Goal: Check status

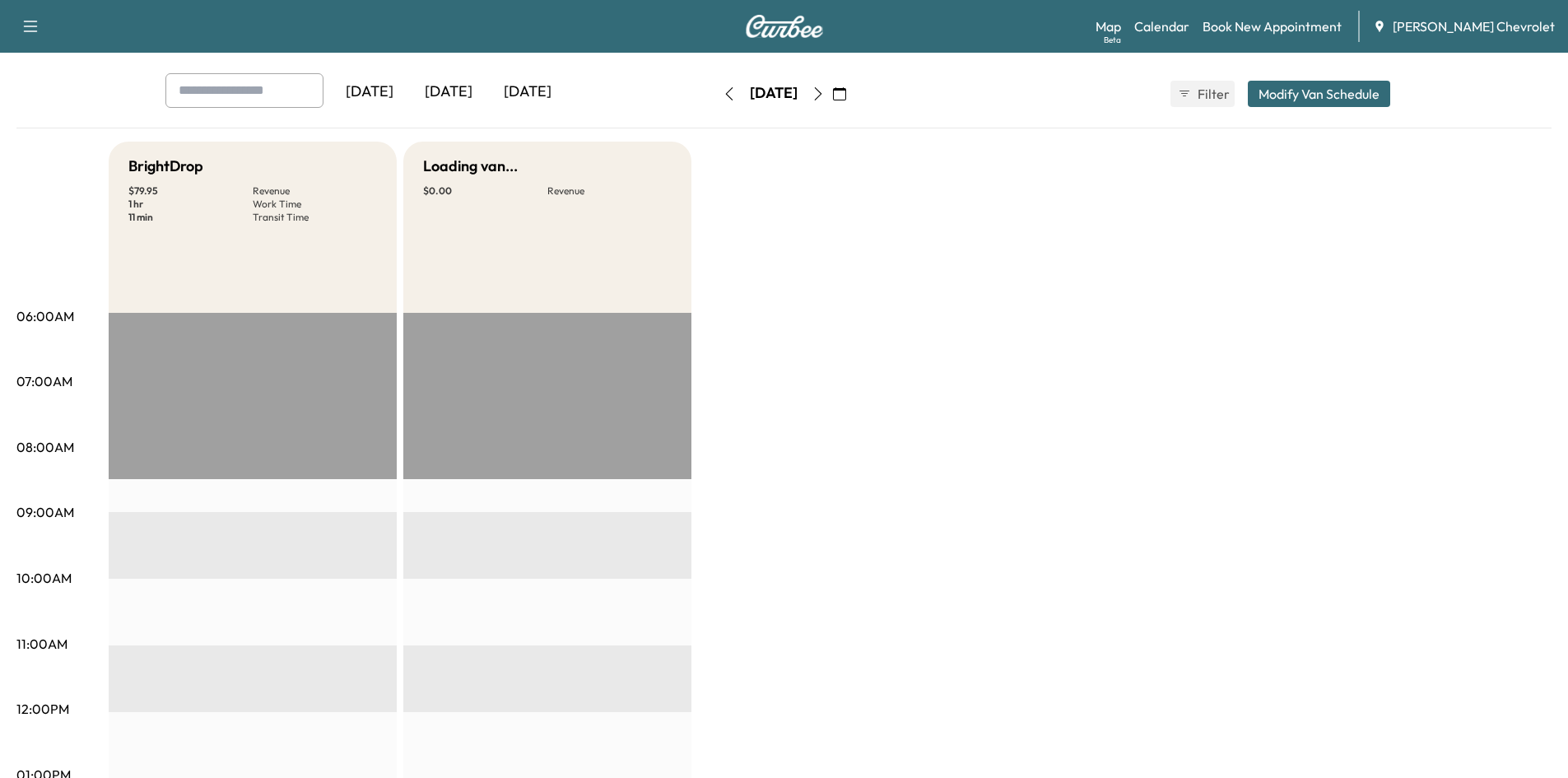
scroll to position [82, 0]
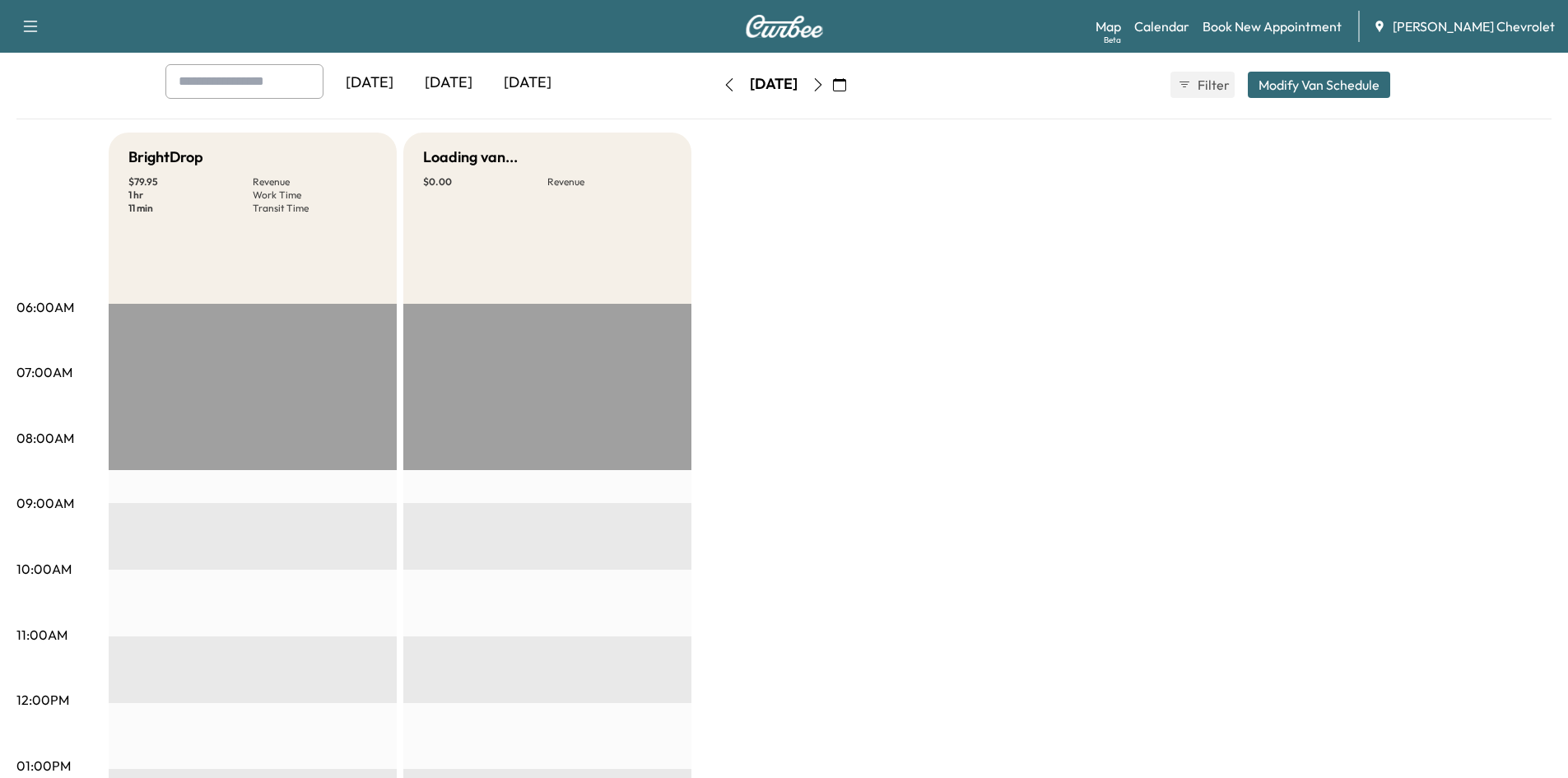
click at [438, 92] on div "[DATE]" at bounding box center [449, 83] width 79 height 38
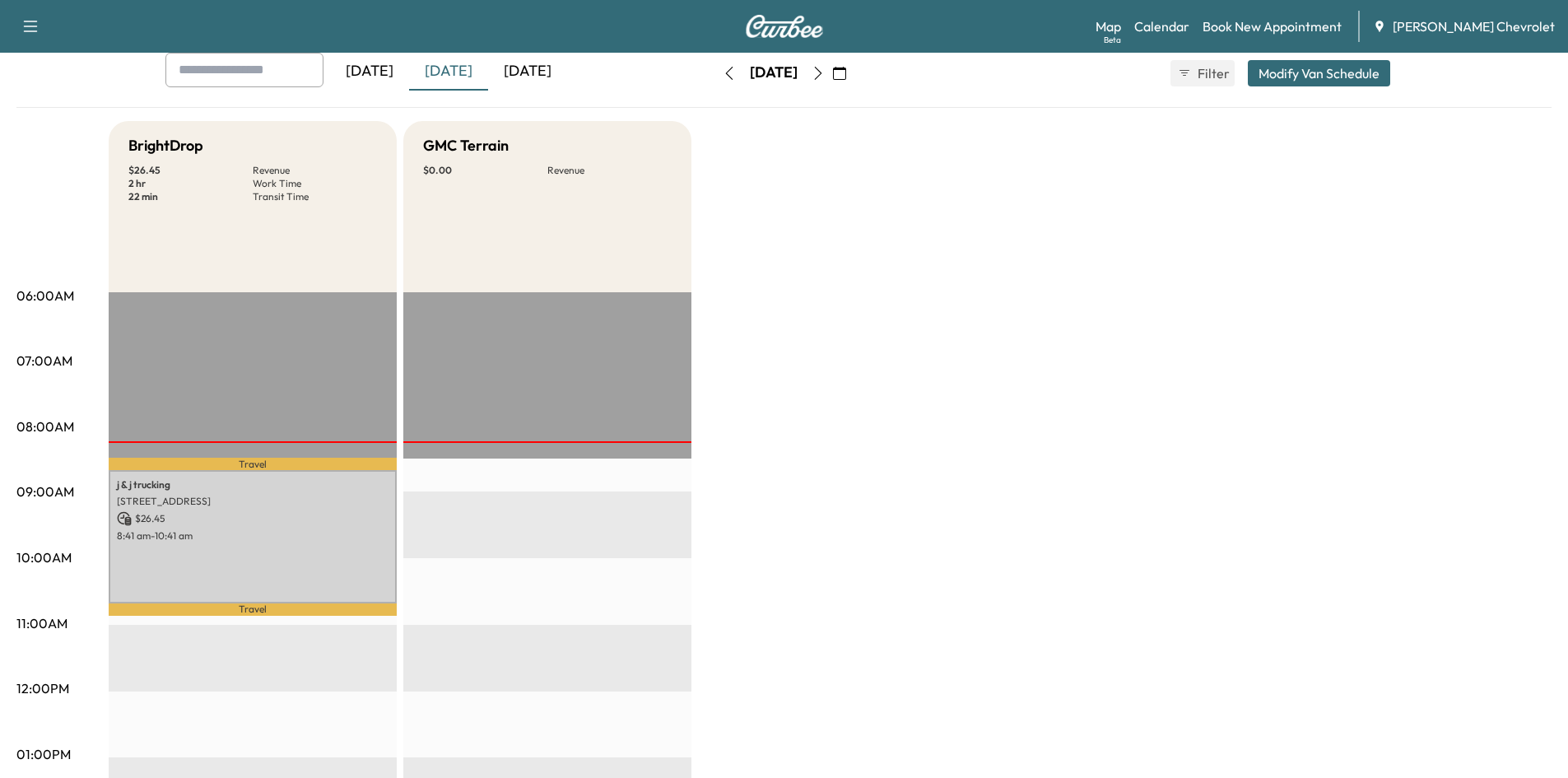
scroll to position [82, 0]
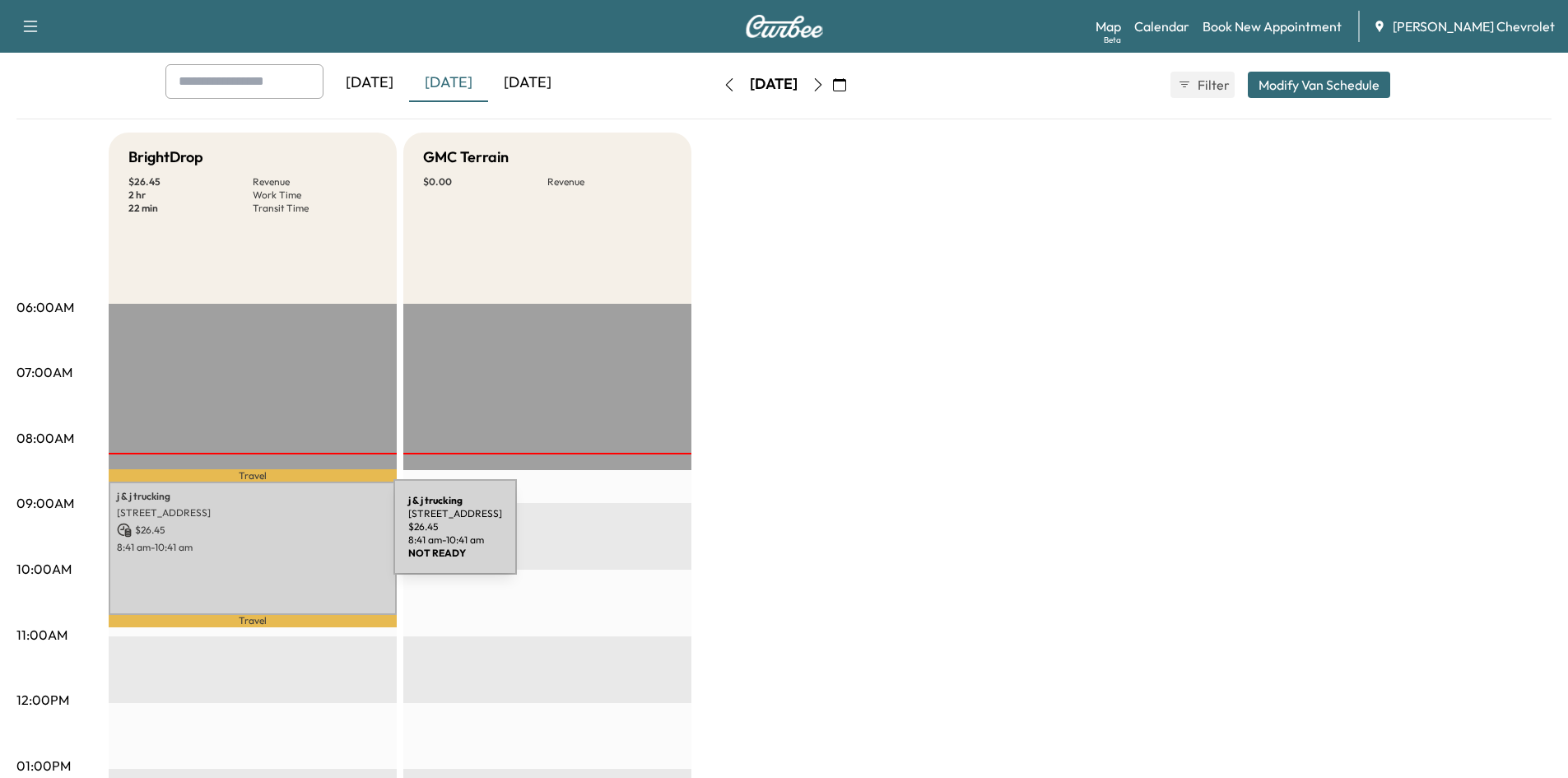
click at [270, 537] on div "j & j trucking [STREET_ADDRESS][PERSON_NAME] $ 26.45 8:41 am - 10:41 am" at bounding box center [253, 548] width 288 height 134
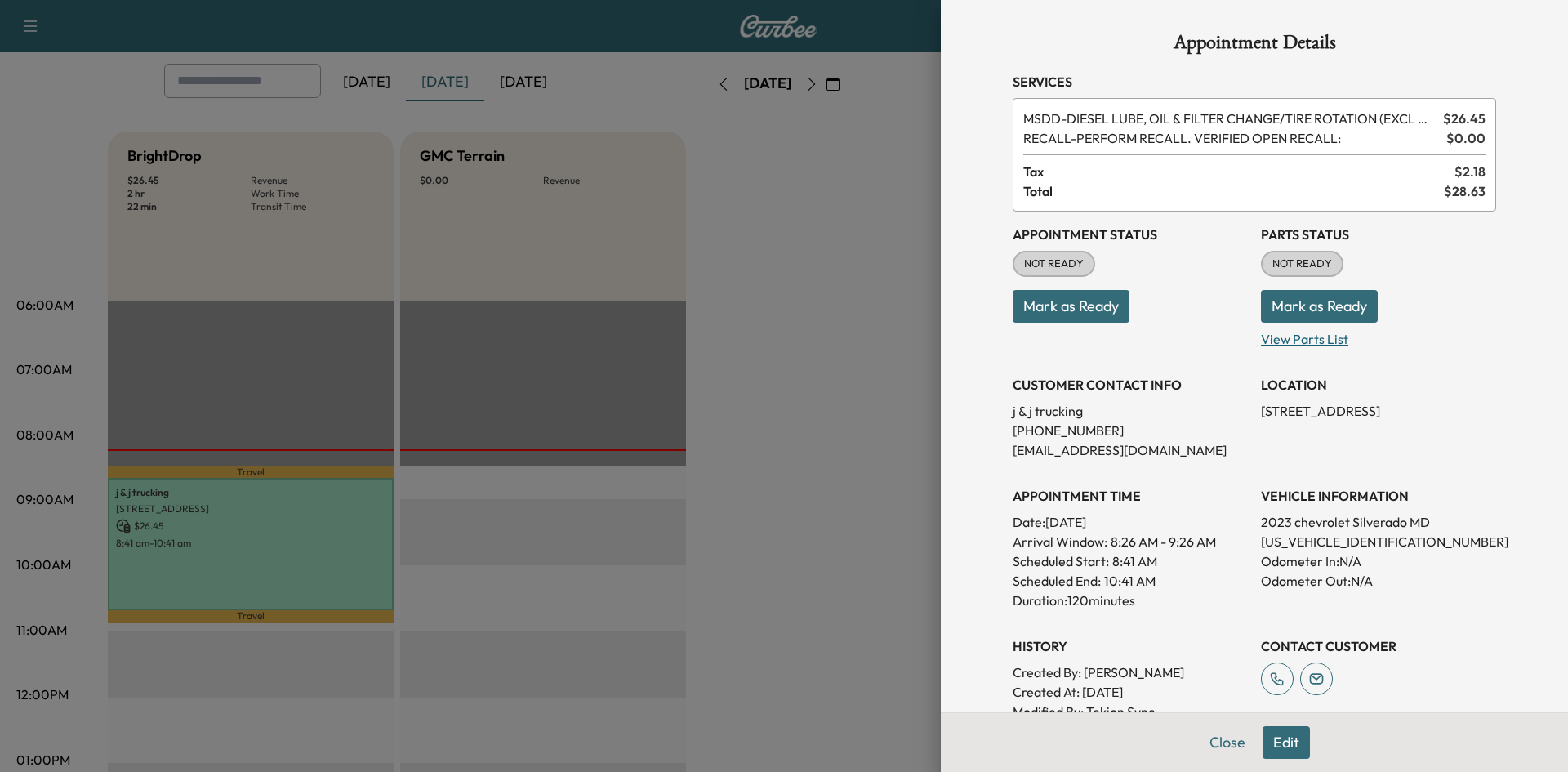
click at [1293, 337] on p "View Parts List" at bounding box center [1378, 336] width 235 height 26
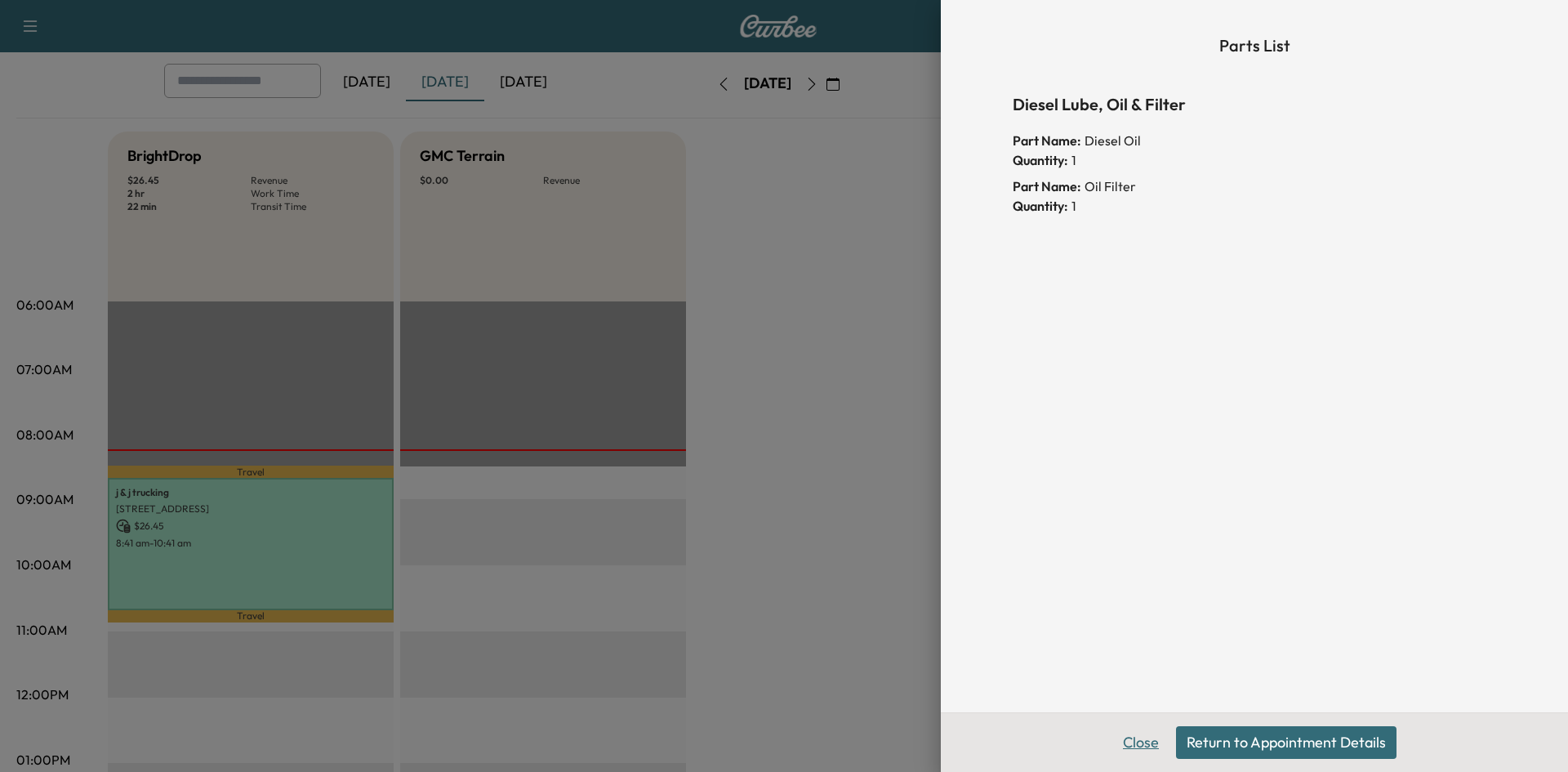
click at [1141, 742] on button "Close" at bounding box center [1141, 742] width 57 height 32
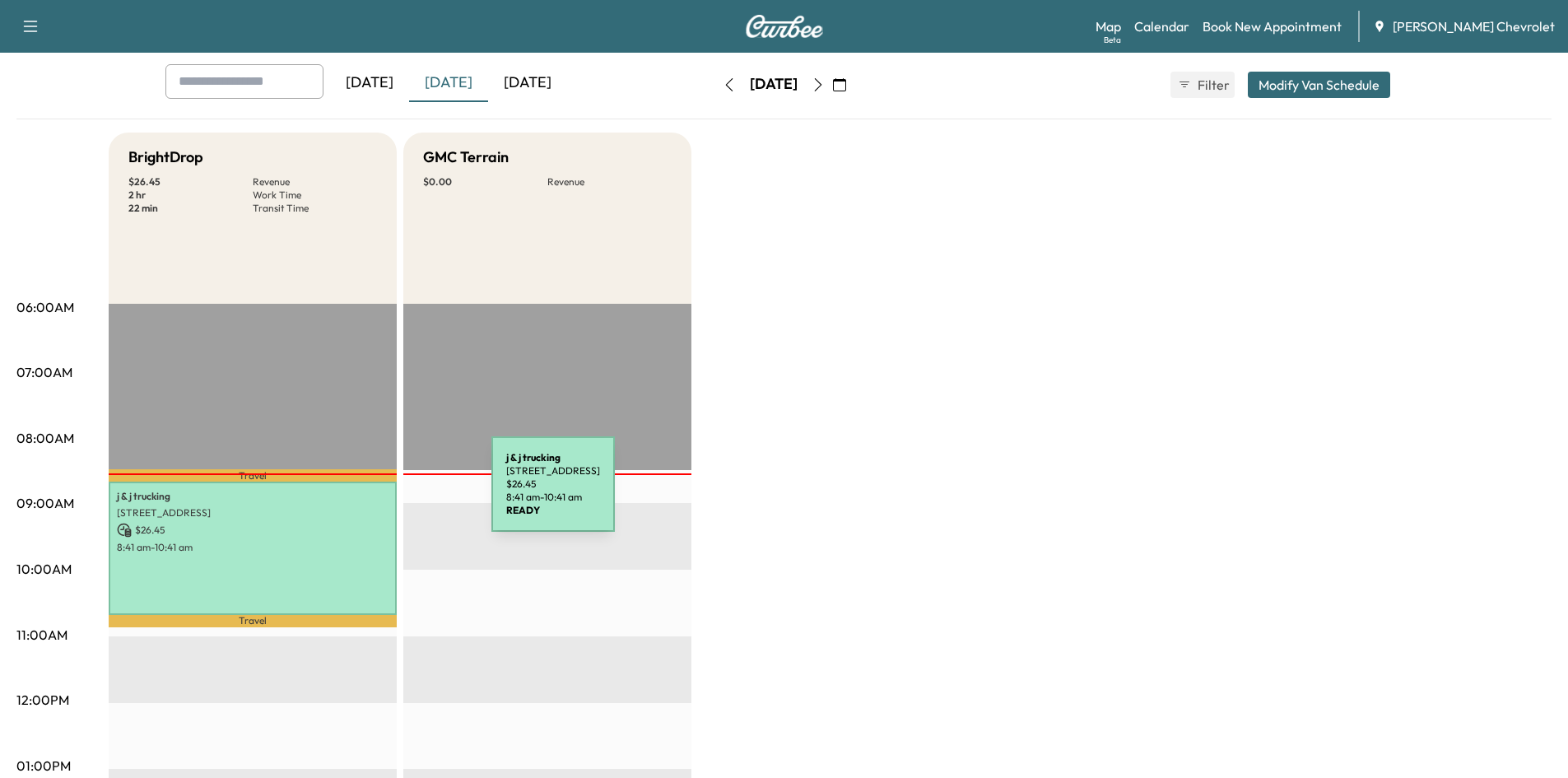
click at [310, 528] on p "$ 26.45" at bounding box center [252, 530] width 271 height 15
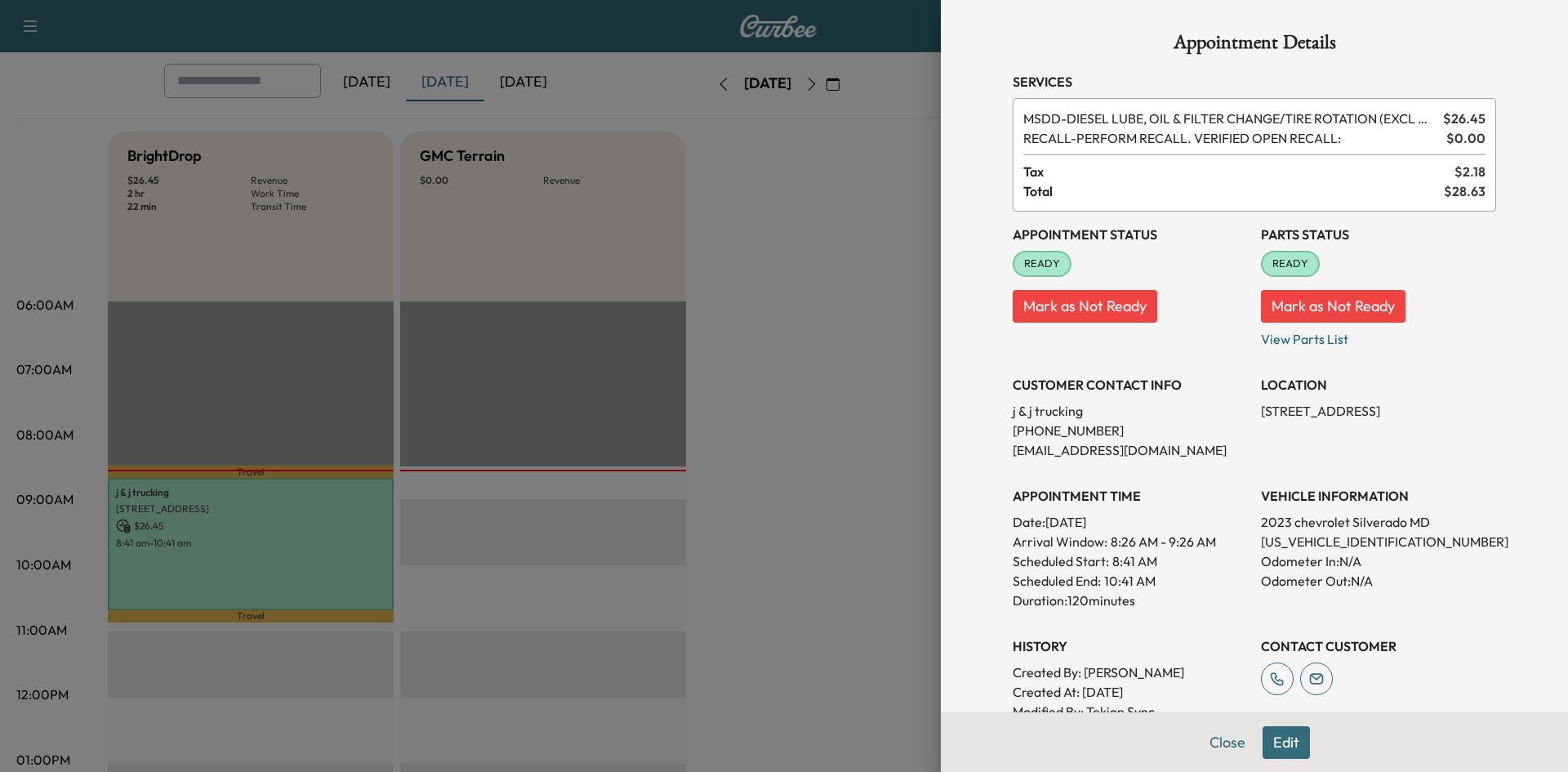
click at [785, 274] on div at bounding box center [784, 386] width 1568 height 772
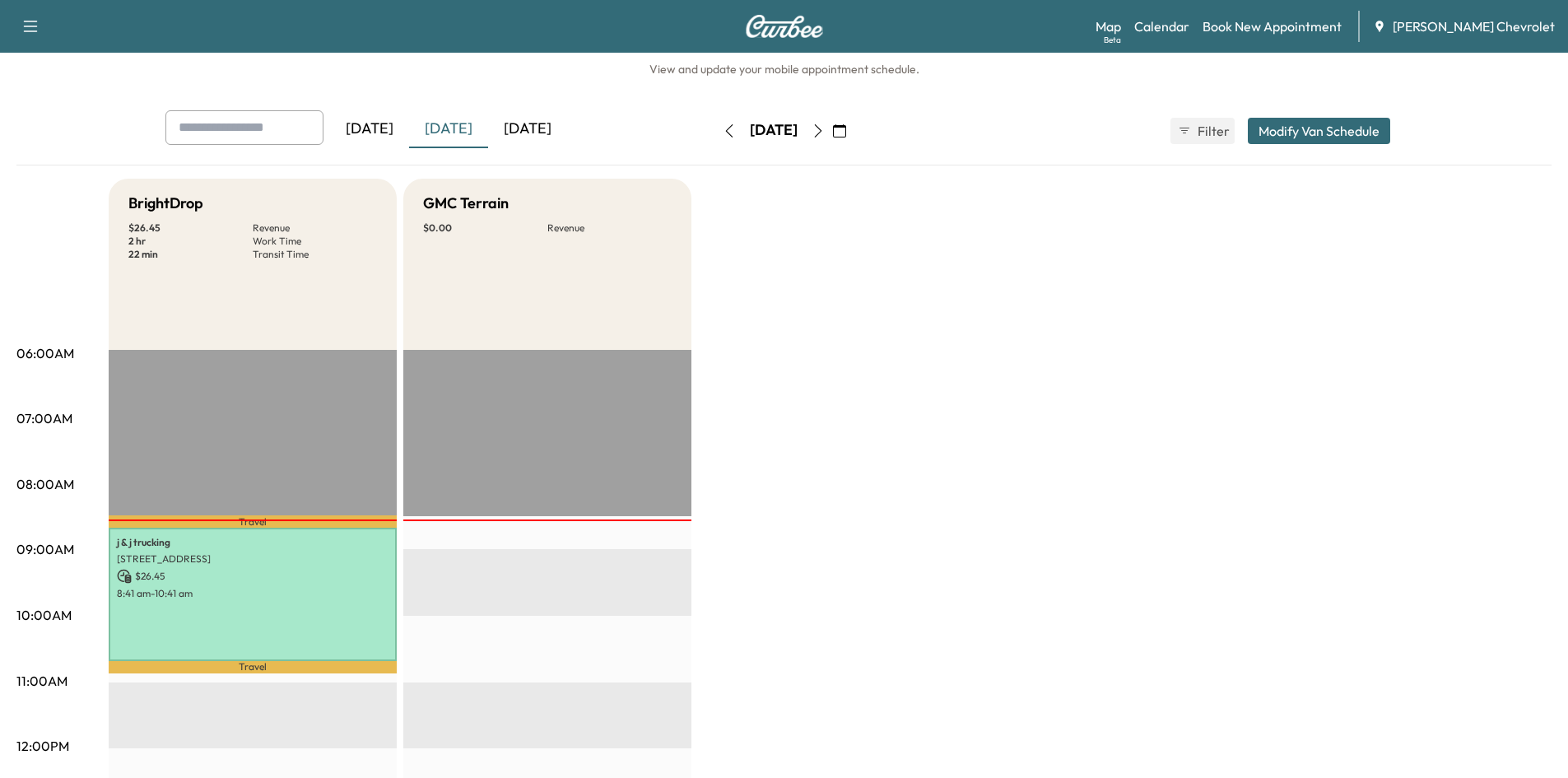
scroll to position [0, 0]
